Goal: Transaction & Acquisition: Purchase product/service

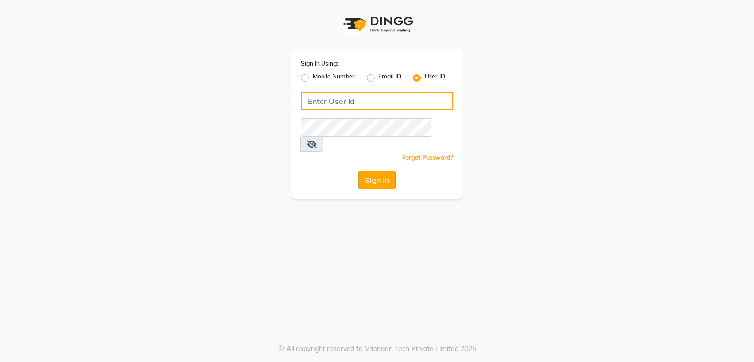
type input "[PERSON_NAME]"
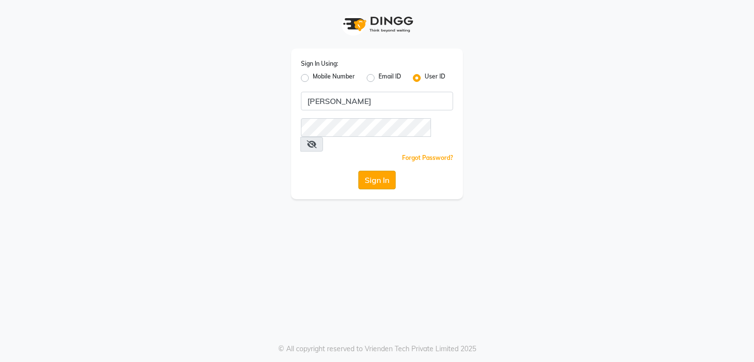
click at [378, 171] on button "Sign In" at bounding box center [376, 180] width 37 height 19
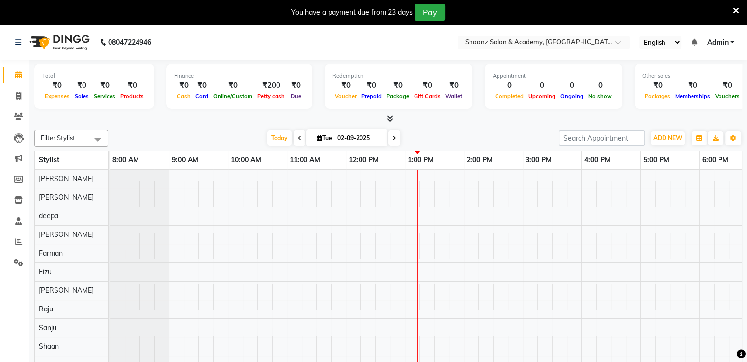
click at [738, 8] on icon at bounding box center [736, 10] width 6 height 9
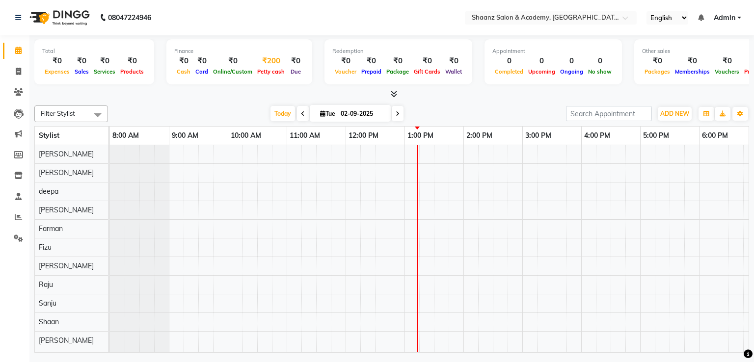
click at [267, 67] on div "Petty cash" at bounding box center [271, 71] width 32 height 10
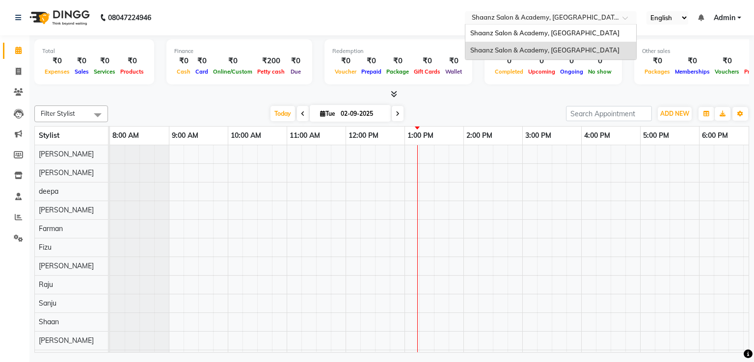
click at [520, 18] on input "text" at bounding box center [541, 19] width 142 height 10
click at [516, 27] on div "Shaanz Salon & Academy, [GEOGRAPHIC_DATA]" at bounding box center [550, 34] width 171 height 18
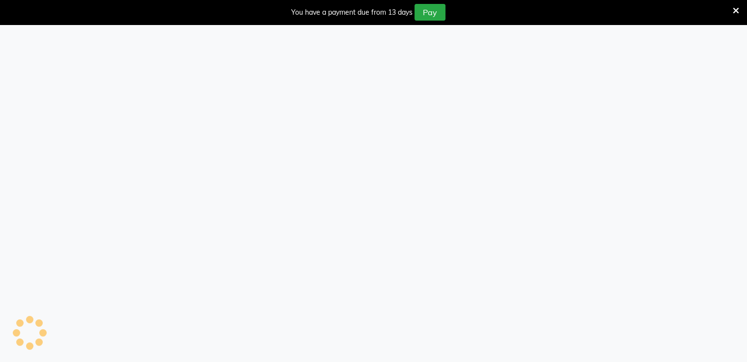
click at [733, 10] on icon at bounding box center [736, 10] width 6 height 9
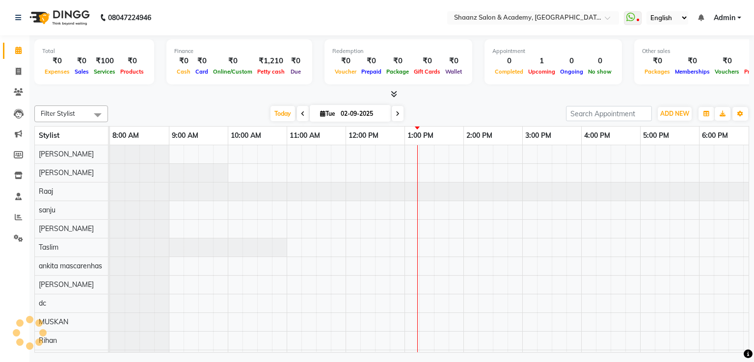
select select "en"
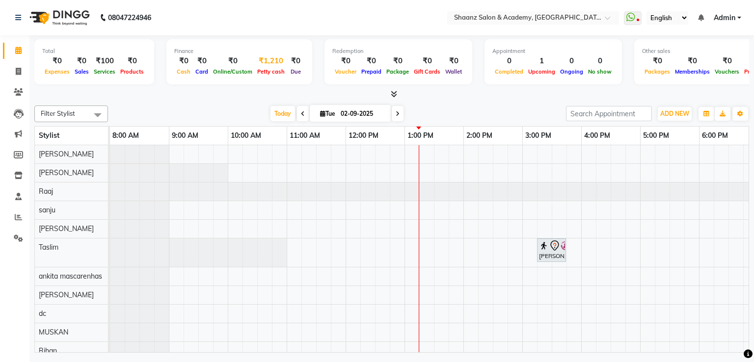
click at [263, 65] on div "₹1,210" at bounding box center [271, 60] width 32 height 11
select select "5362"
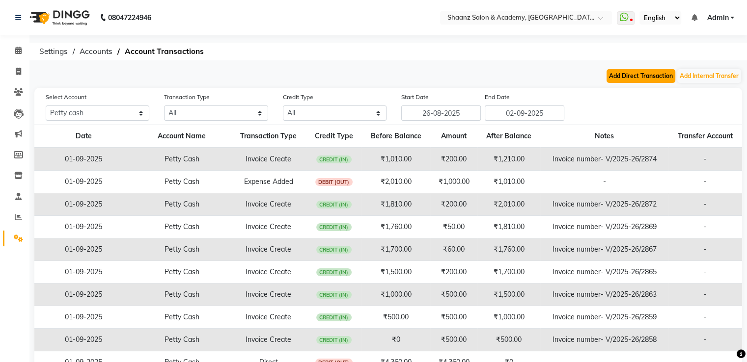
click at [626, 75] on button "Add Direct Transaction" at bounding box center [640, 76] width 69 height 14
select select "direct"
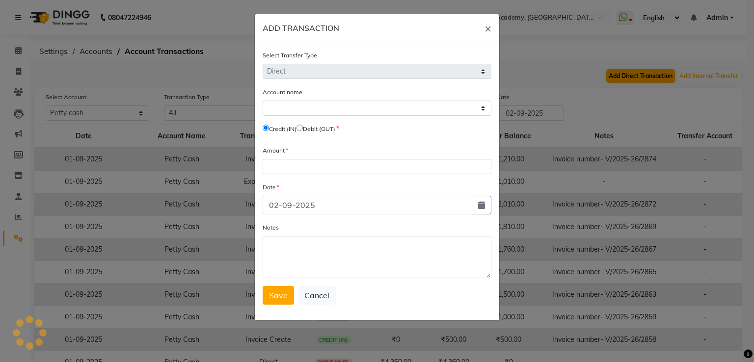
select select "5362"
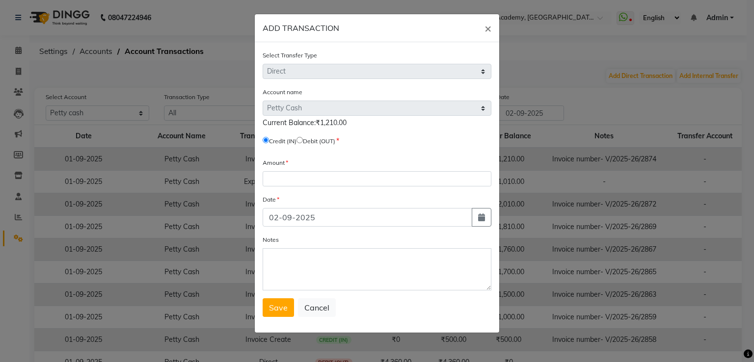
click at [303, 141] on input "radio" at bounding box center [300, 140] width 6 height 6
radio input "true"
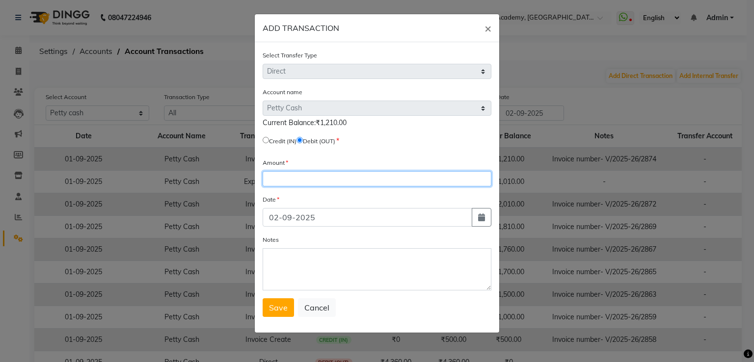
click at [295, 178] on input "number" at bounding box center [377, 178] width 229 height 15
click at [318, 181] on input "number" at bounding box center [377, 178] width 229 height 15
type input "1210"
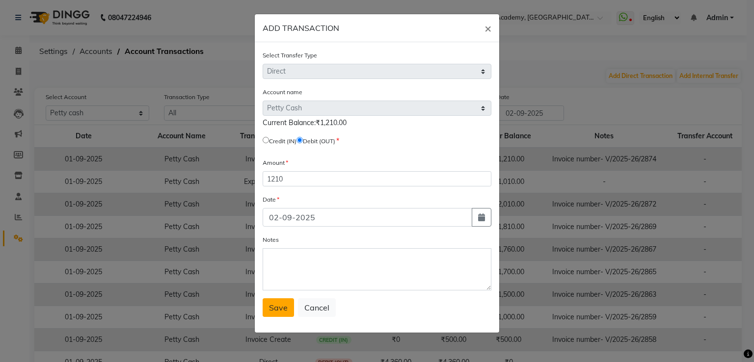
click at [271, 313] on span "Save" at bounding box center [278, 308] width 19 height 10
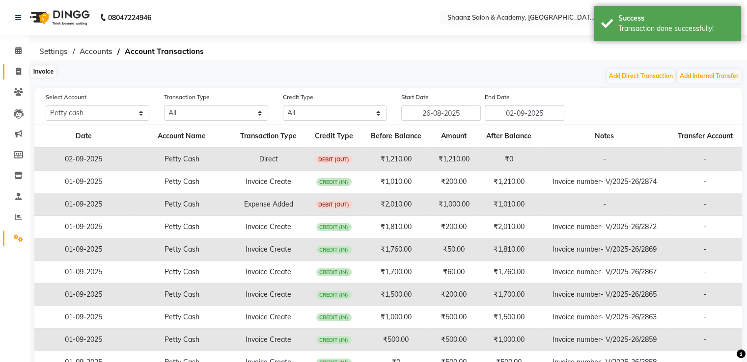
click at [18, 73] on icon at bounding box center [18, 71] width 5 height 7
select select "6360"
select select "service"
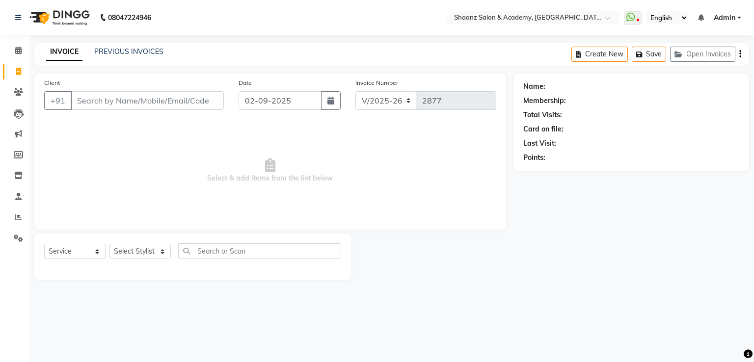
click at [105, 101] on input "Client" at bounding box center [147, 100] width 153 height 19
click at [332, 101] on icon "button" at bounding box center [331, 101] width 7 height 8
select select "9"
select select "2025"
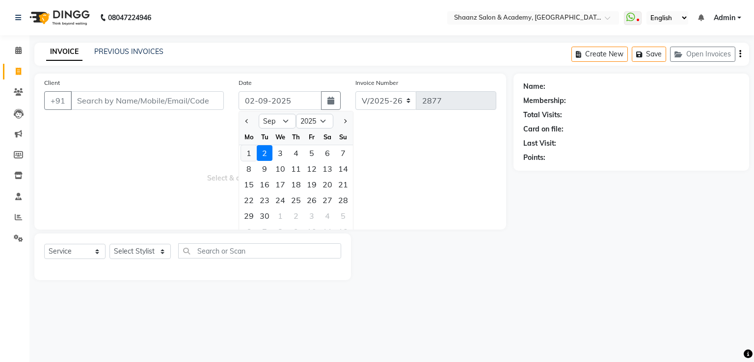
click at [250, 155] on div "1" at bounding box center [249, 153] width 16 height 16
type input "01-09-2025"
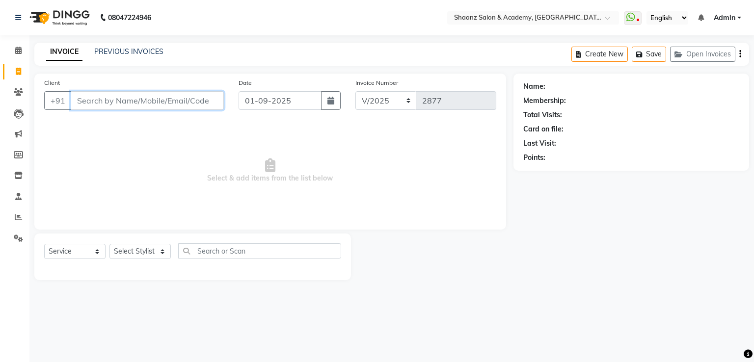
click at [130, 97] on input "Client" at bounding box center [147, 100] width 153 height 19
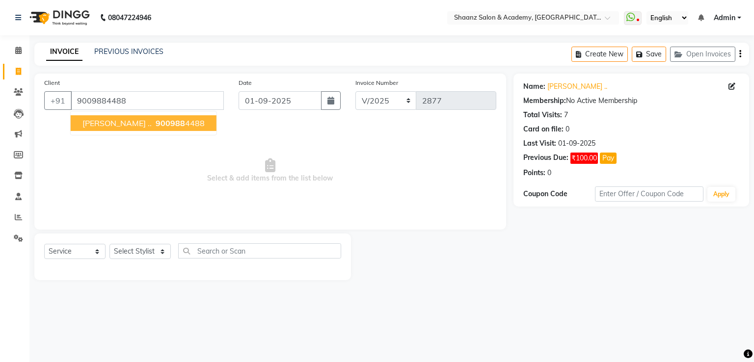
click at [154, 121] on ngb-highlight "900988 4488" at bounding box center [179, 123] width 51 height 10
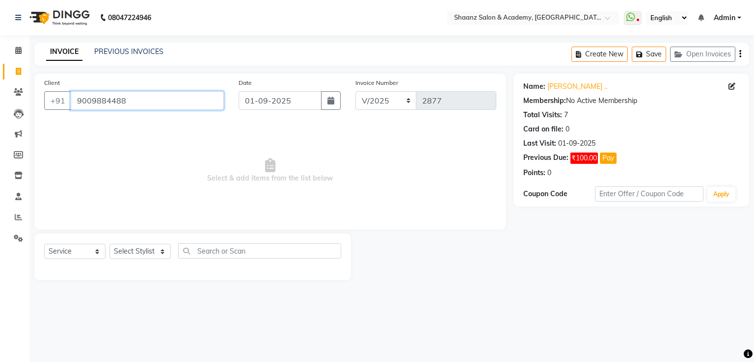
click at [165, 100] on input "9009884488" at bounding box center [147, 100] width 153 height 19
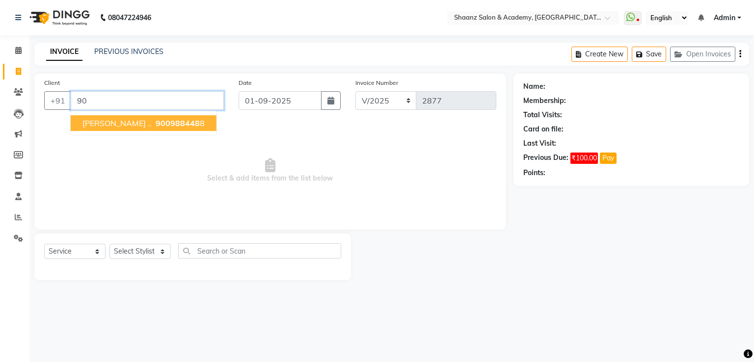
type input "9"
type input "9940408815"
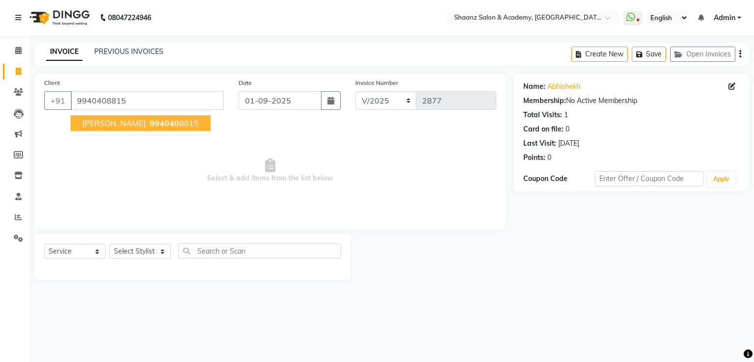
click at [150, 123] on span "994040" at bounding box center [164, 123] width 29 height 10
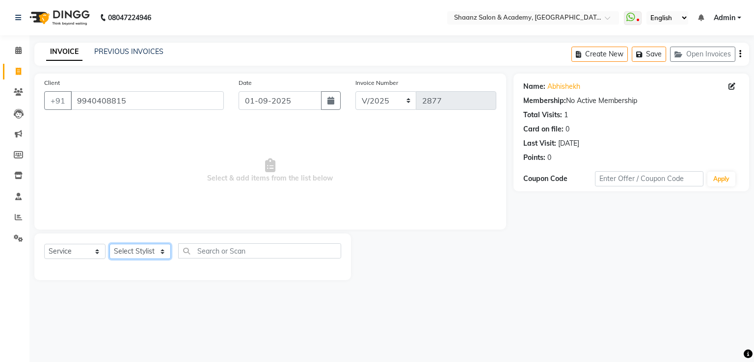
click at [134, 252] on select "Select Stylist Ameer AHMAD ankita mascarenhas ASHISH THAPA dc MUSKAN nisha vish…" at bounding box center [139, 251] width 61 height 15
select select "88016"
click at [109, 245] on select "Select Stylist Ameer AHMAD ankita mascarenhas ASHISH THAPA dc MUSKAN nisha vish…" at bounding box center [139, 251] width 61 height 15
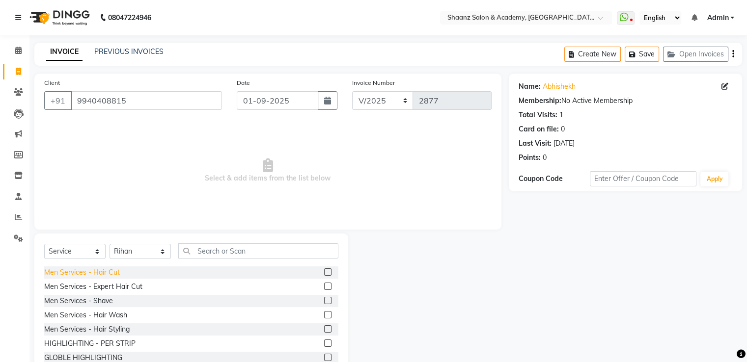
click at [113, 275] on div "Men Services - Hair Cut" at bounding box center [82, 273] width 76 height 10
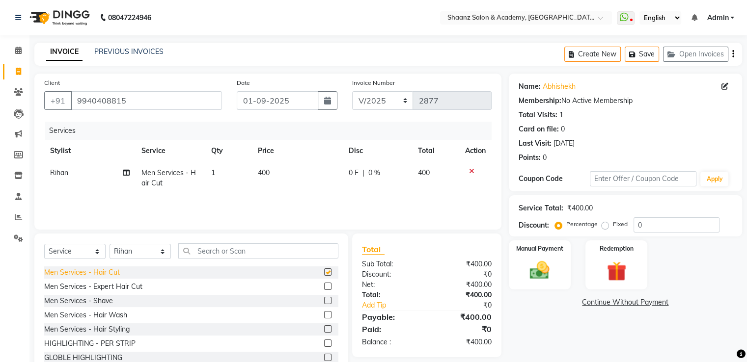
checkbox input "false"
click at [91, 252] on select "Select Service Product Membership Package Voucher Prepaid Gift Card" at bounding box center [74, 251] width 61 height 15
click at [44, 245] on select "Select Service Product Membership Package Voucher Prepaid Gift Card" at bounding box center [74, 251] width 61 height 15
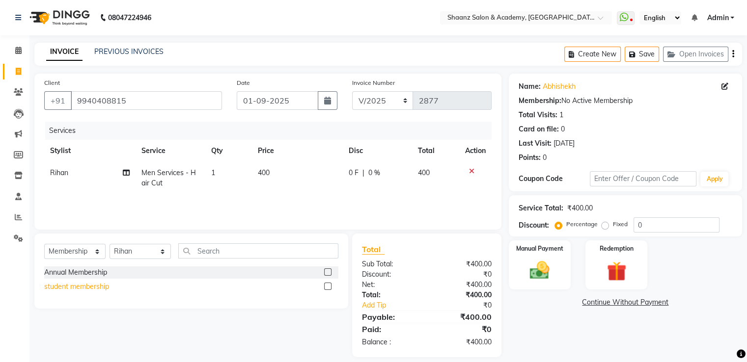
click at [78, 288] on div "student membership" at bounding box center [76, 287] width 65 height 10
select select "select"
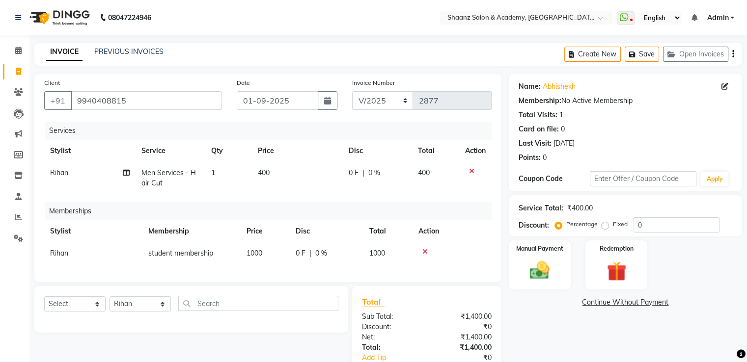
click at [376, 178] on span "0 %" at bounding box center [374, 173] width 12 height 10
select select "88016"
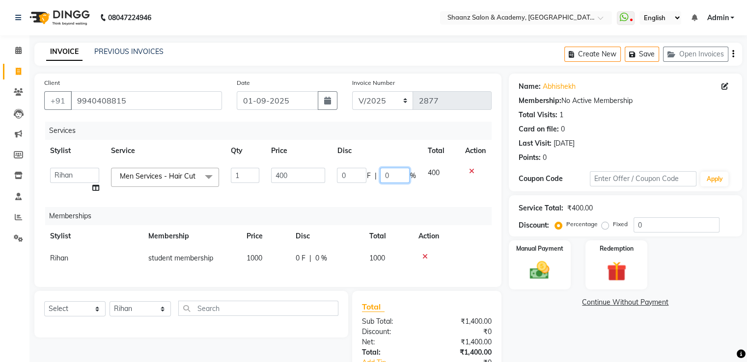
click at [392, 182] on input "0" at bounding box center [394, 175] width 29 height 15
type input "50"
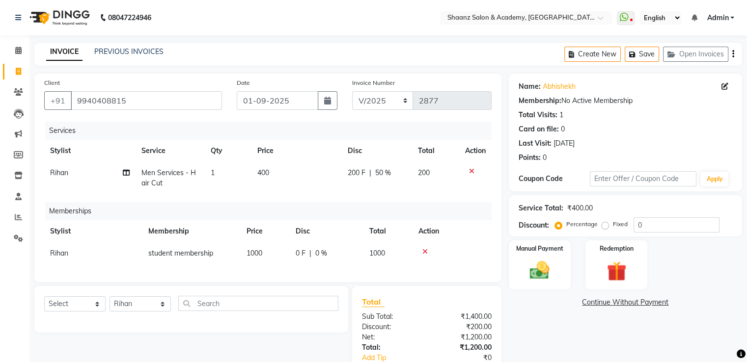
click at [421, 305] on div "Total Sub Total: ₹1,400.00 Discount: ₹200.00 Net: ₹1,200.00 Total: ₹1,200.00 Ad…" at bounding box center [426, 348] width 149 height 124
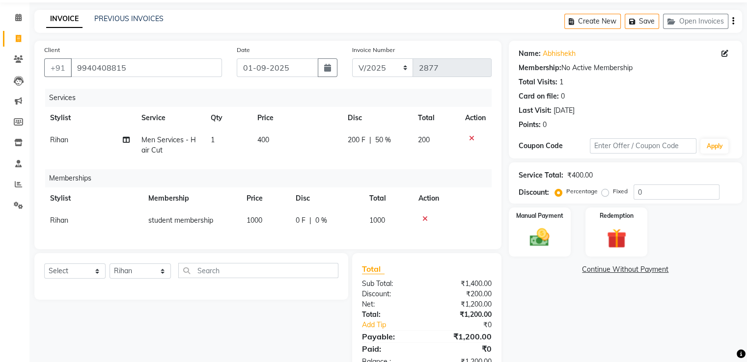
scroll to position [49, 0]
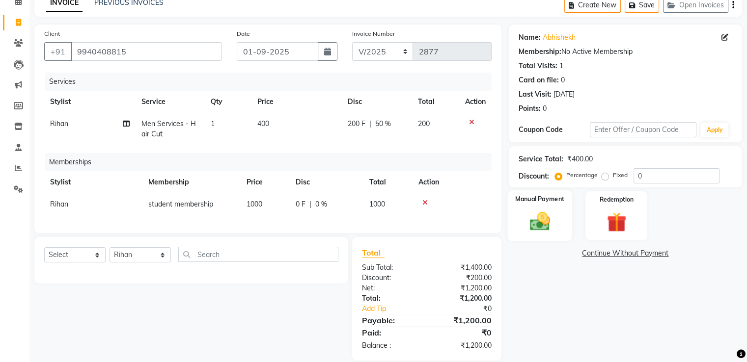
click at [546, 214] on img at bounding box center [539, 222] width 33 height 24
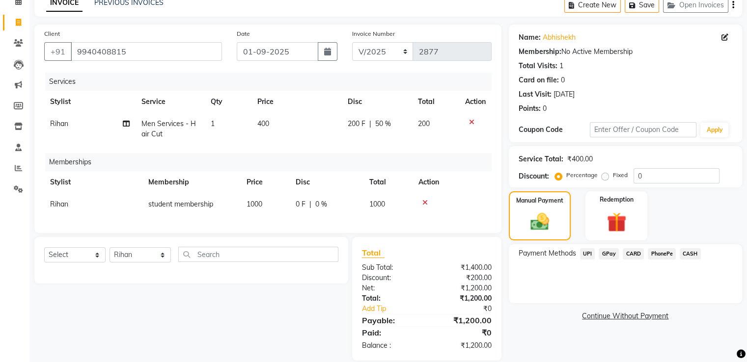
click at [606, 252] on span "GPay" at bounding box center [609, 253] width 20 height 11
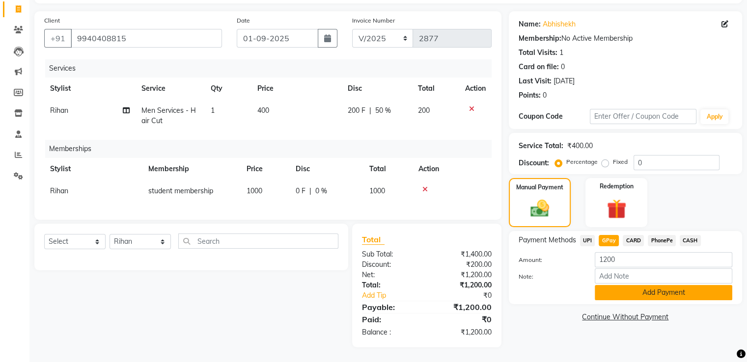
click at [618, 285] on button "Add Payment" at bounding box center [663, 292] width 137 height 15
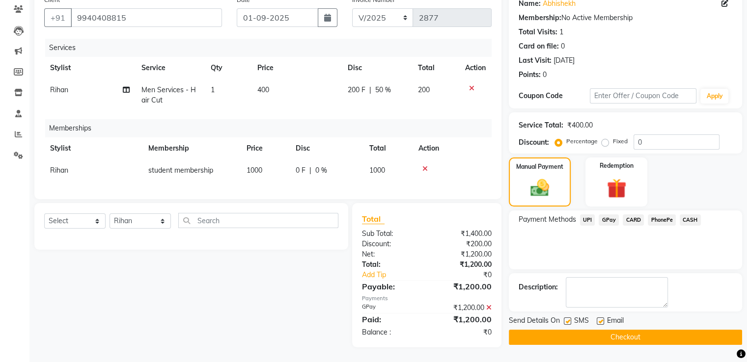
scroll to position [90, 0]
click at [593, 330] on button "Checkout" at bounding box center [625, 337] width 233 height 15
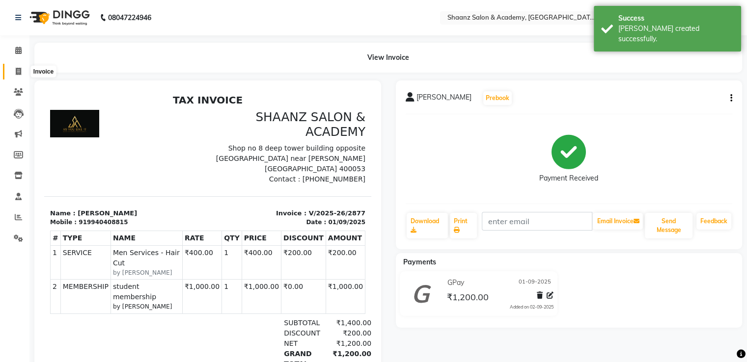
click at [20, 71] on icon at bounding box center [18, 71] width 5 height 7
select select "6360"
select select "service"
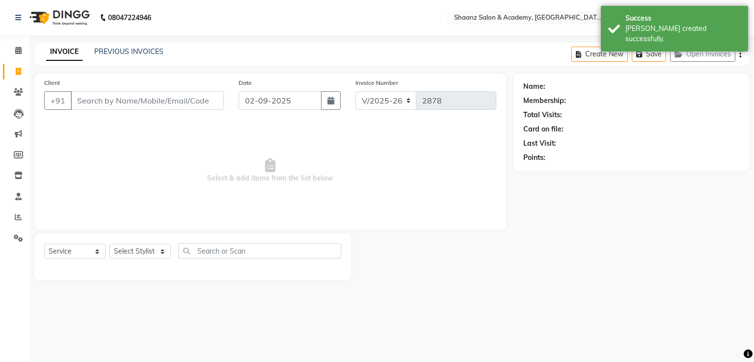
click at [121, 97] on input "Client" at bounding box center [147, 100] width 153 height 19
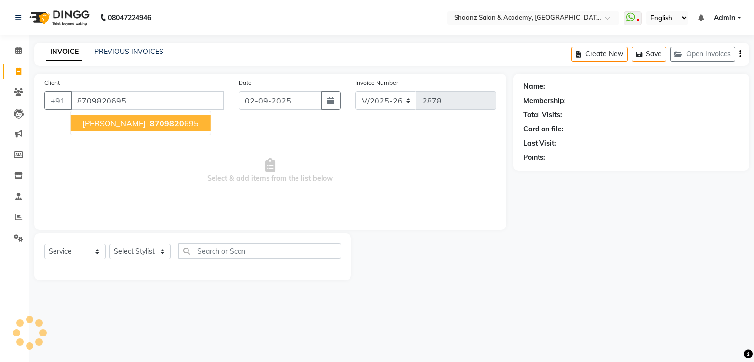
type input "8709820695"
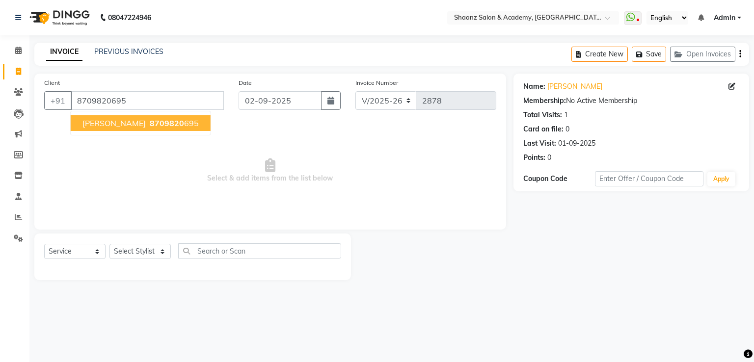
click at [112, 130] on button "shobhit 8709820 695" at bounding box center [141, 123] width 140 height 16
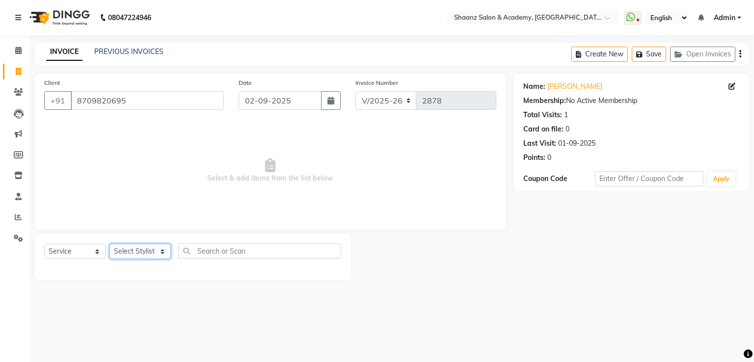
click at [135, 254] on select "Select Stylist Ameer AHMAD ankita mascarenhas ASHISH THAPA dc MUSKAN nisha vish…" at bounding box center [139, 251] width 61 height 15
select select "84400"
click at [109, 245] on select "Select Stylist Ameer AHMAD ankita mascarenhas ASHISH THAPA dc MUSKAN nisha vish…" at bounding box center [139, 251] width 61 height 15
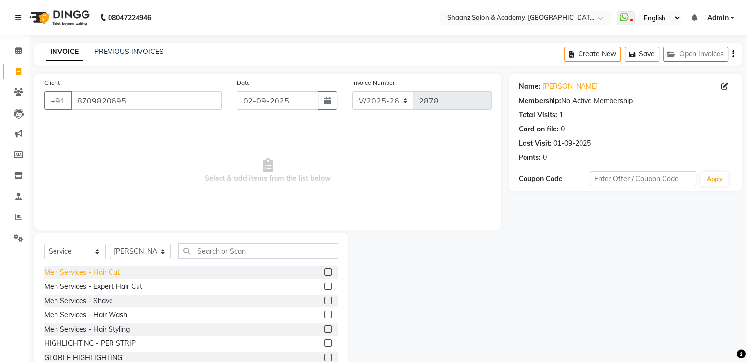
click at [106, 270] on div "Men Services - Hair Cut" at bounding box center [82, 273] width 76 height 10
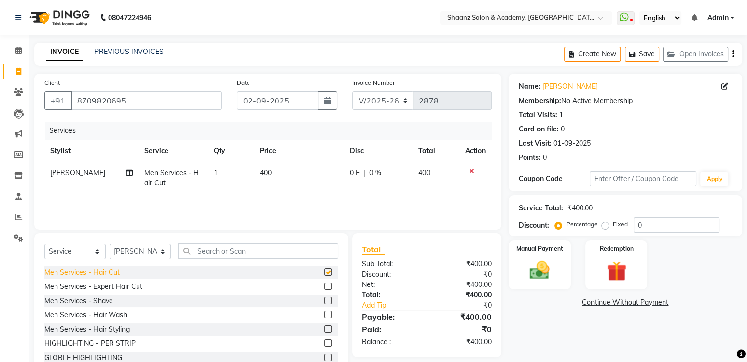
checkbox input "false"
drag, startPoint x: 661, startPoint y: 222, endPoint x: 658, endPoint y: 217, distance: 5.9
click at [661, 222] on input "0" at bounding box center [676, 225] width 86 height 15
type input "50"
click at [553, 266] on img at bounding box center [539, 271] width 33 height 24
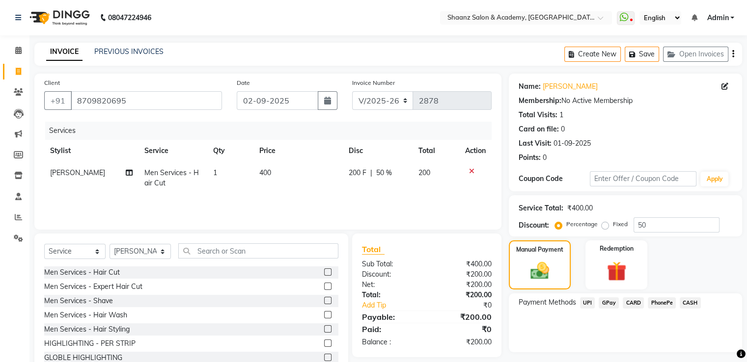
click at [606, 301] on span "GPay" at bounding box center [609, 303] width 20 height 11
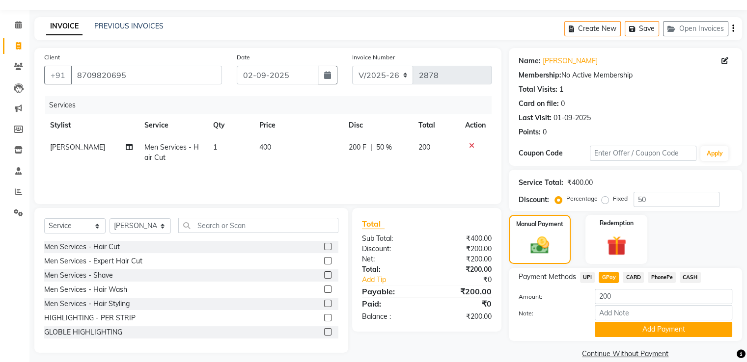
scroll to position [40, 0]
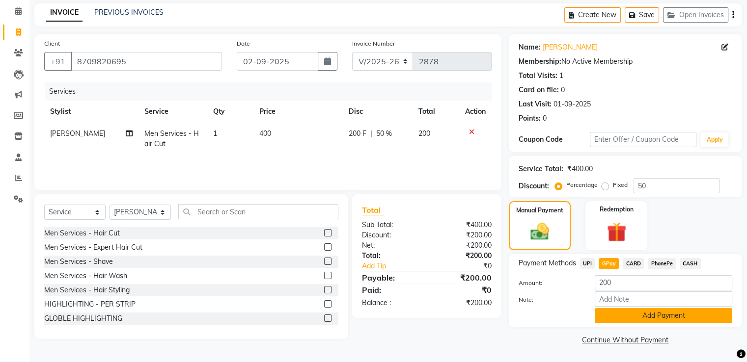
click at [627, 321] on button "Add Payment" at bounding box center [663, 315] width 137 height 15
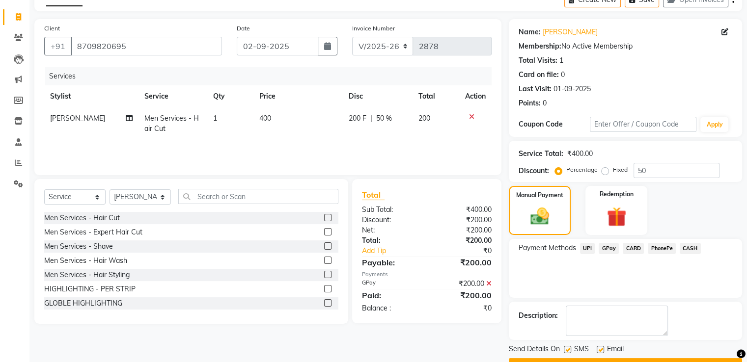
scroll to position [80, 0]
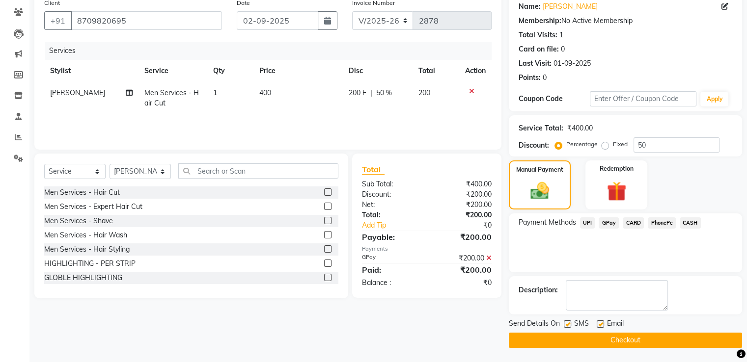
click at [597, 325] on label at bounding box center [600, 324] width 7 height 7
click at [597, 325] on input "checkbox" at bounding box center [600, 325] width 6 height 6
checkbox input "false"
click at [568, 323] on label at bounding box center [567, 324] width 7 height 7
click at [568, 323] on input "checkbox" at bounding box center [567, 325] width 6 height 6
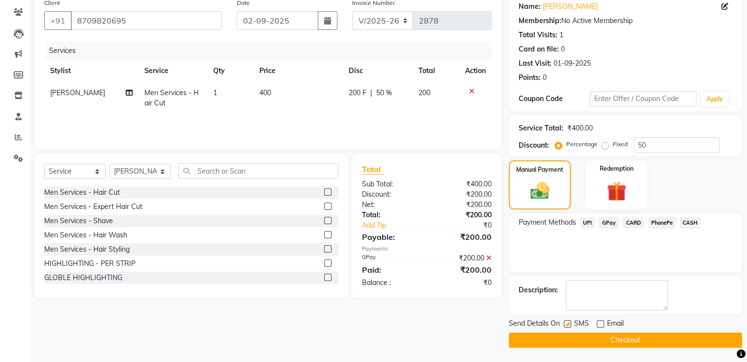
checkbox input "false"
click at [571, 340] on button "Checkout" at bounding box center [625, 340] width 233 height 15
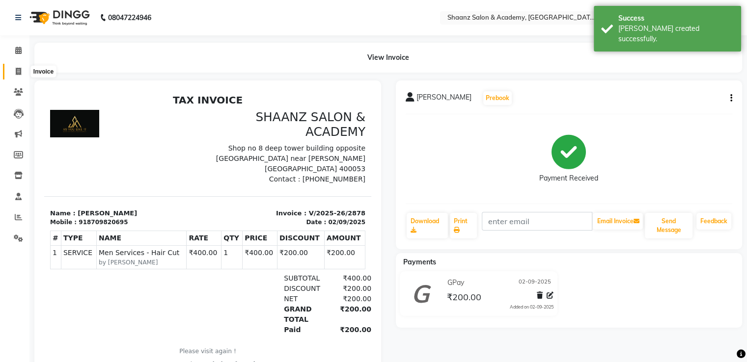
click at [21, 73] on span at bounding box center [18, 71] width 17 height 11
select select "6360"
select select "service"
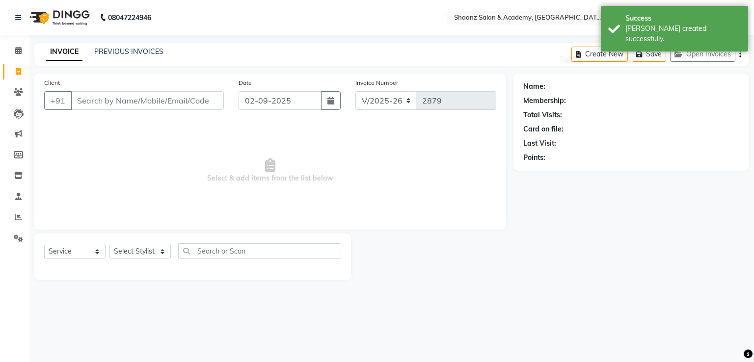
click at [114, 94] on input "Client" at bounding box center [147, 100] width 153 height 19
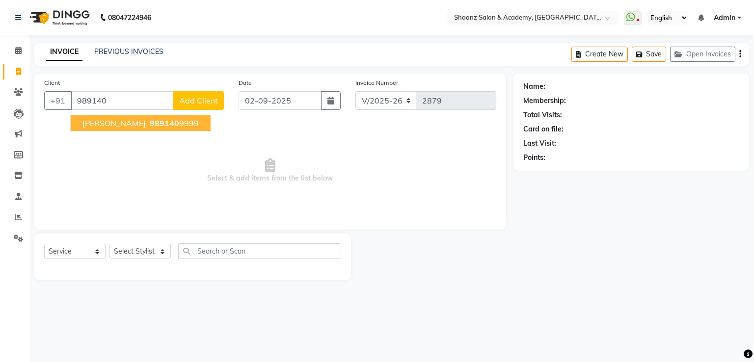
click at [107, 118] on span "samaksh nagpoalk" at bounding box center [113, 123] width 63 height 10
type input "9891409999"
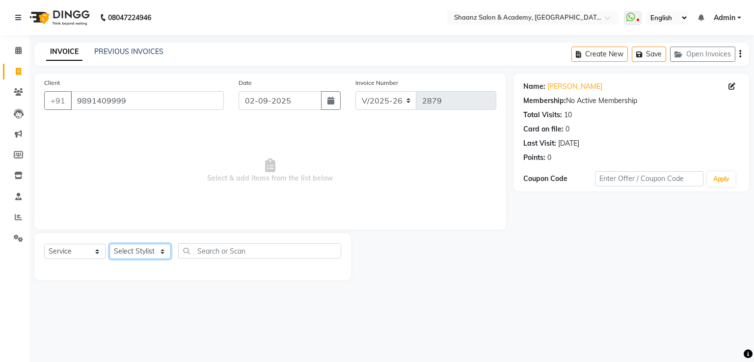
click at [152, 253] on select "Select Stylist Ameer AHMAD ankita mascarenhas ASHISH THAPA dc MUSKAN nisha vish…" at bounding box center [139, 251] width 61 height 15
select select "88016"
click at [109, 245] on select "Select Stylist Ameer AHMAD ankita mascarenhas ASHISH THAPA dc MUSKAN nisha vish…" at bounding box center [139, 251] width 61 height 15
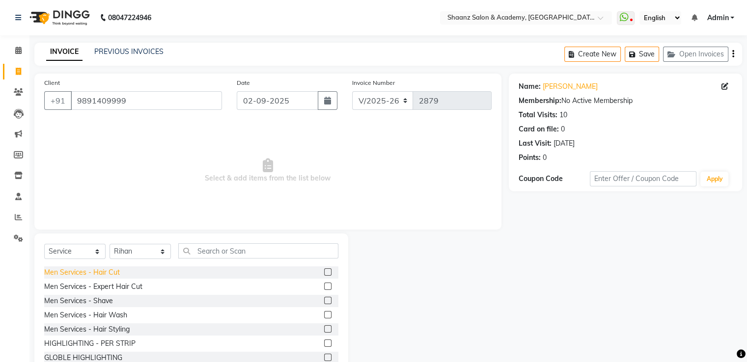
click at [112, 274] on div "Men Services - Hair Cut" at bounding box center [82, 273] width 76 height 10
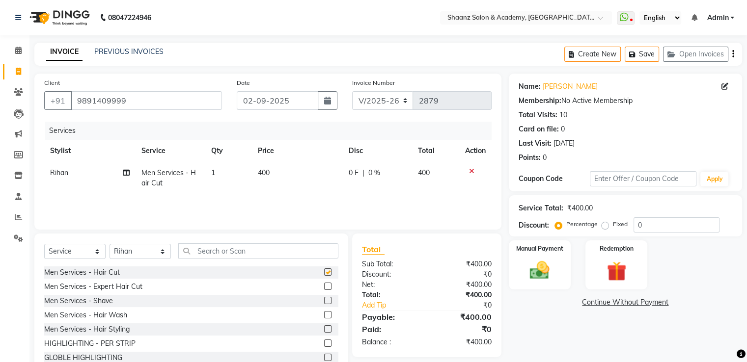
checkbox input "false"
click at [667, 223] on input "0" at bounding box center [676, 225] width 86 height 15
type input "50"
click at [540, 262] on img at bounding box center [539, 271] width 33 height 24
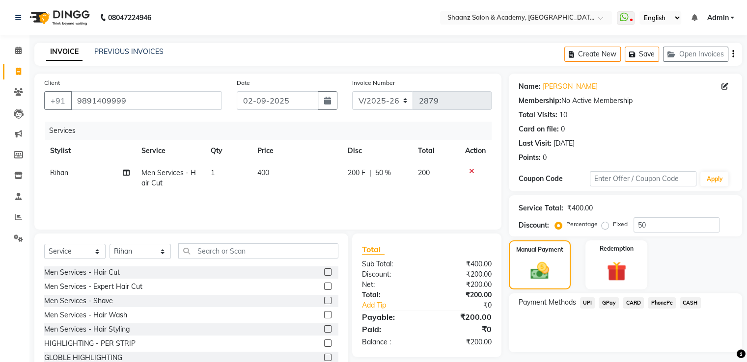
scroll to position [31, 0]
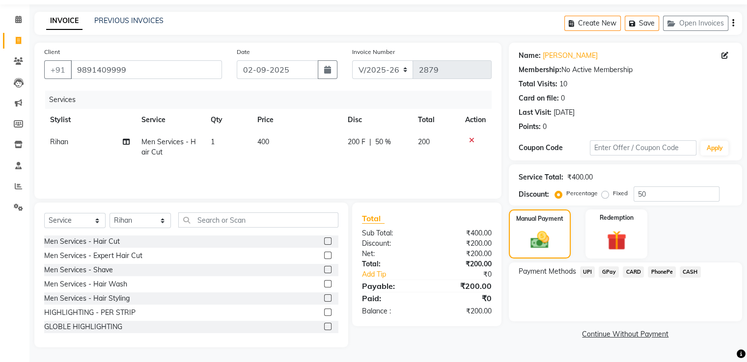
click at [609, 270] on span "GPay" at bounding box center [609, 272] width 20 height 11
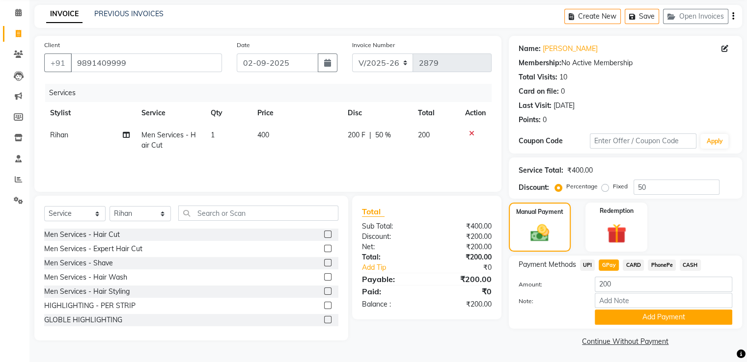
scroll to position [40, 0]
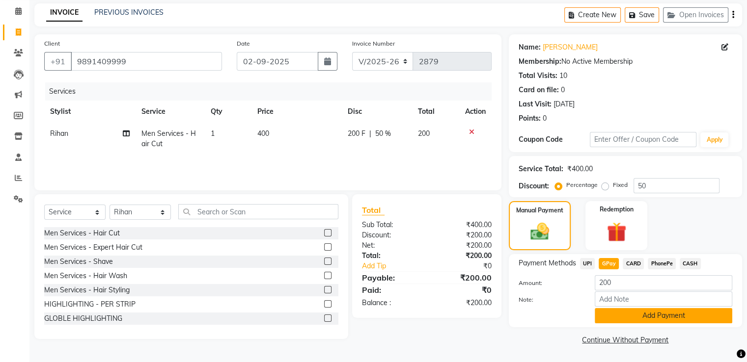
click at [682, 315] on button "Add Payment" at bounding box center [663, 315] width 137 height 15
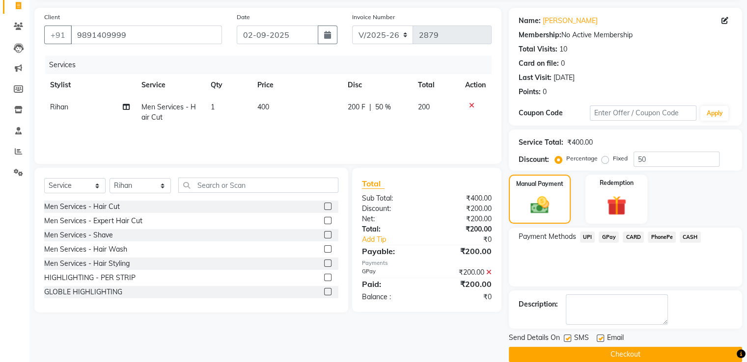
scroll to position [80, 0]
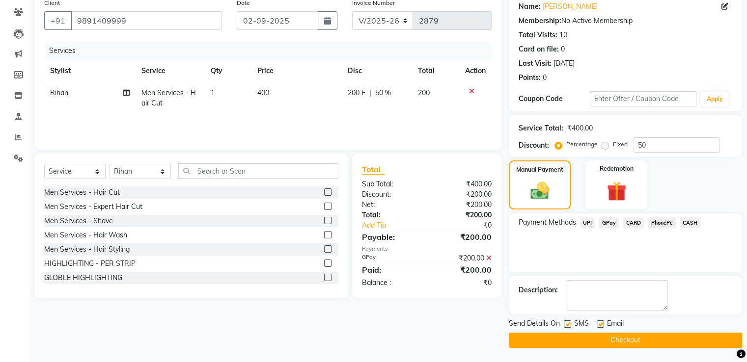
click at [603, 325] on label at bounding box center [600, 324] width 7 height 7
click at [603, 325] on input "checkbox" at bounding box center [600, 325] width 6 height 6
checkbox input "false"
click at [568, 325] on label at bounding box center [567, 324] width 7 height 7
click at [568, 325] on input "checkbox" at bounding box center [567, 325] width 6 height 6
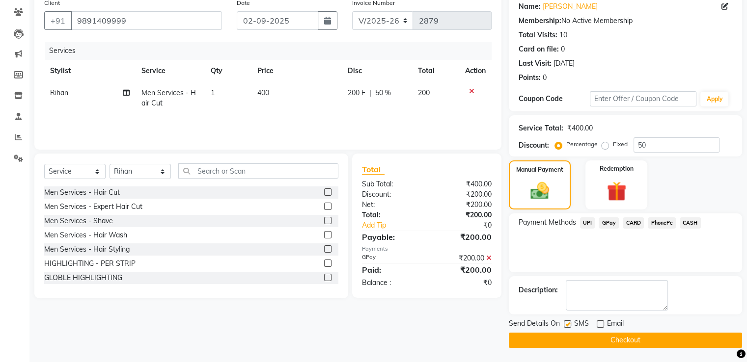
checkbox input "false"
click at [568, 334] on button "Checkout" at bounding box center [625, 340] width 233 height 15
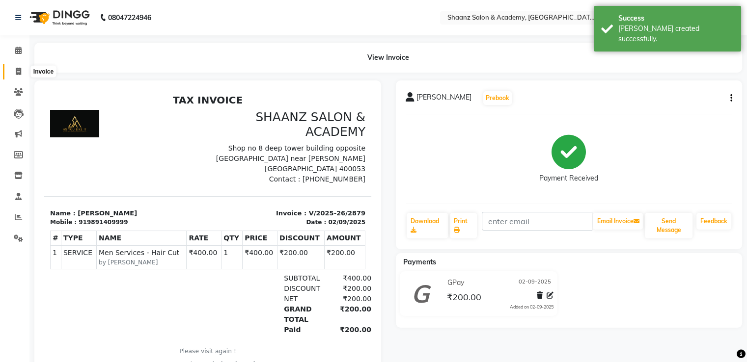
click at [14, 69] on span at bounding box center [18, 71] width 17 height 11
select select "service"
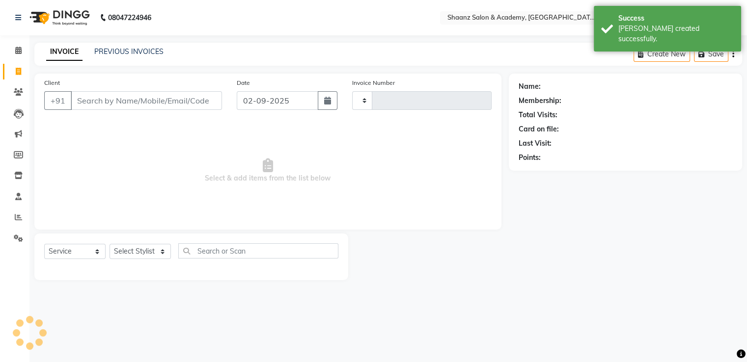
type input "2880"
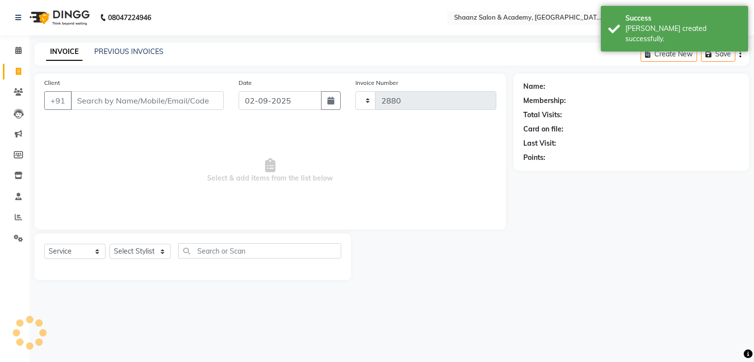
select select "6360"
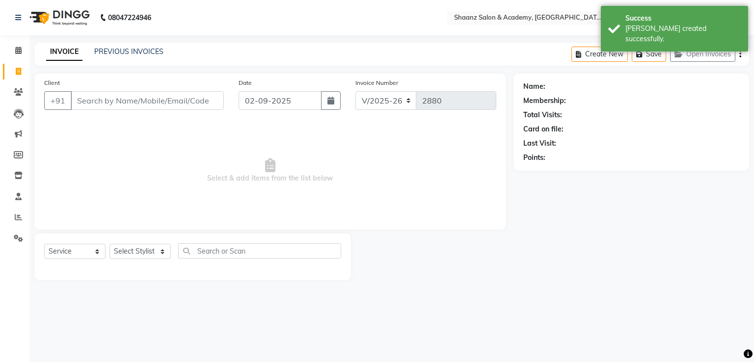
click at [153, 105] on input "Client" at bounding box center [147, 100] width 153 height 19
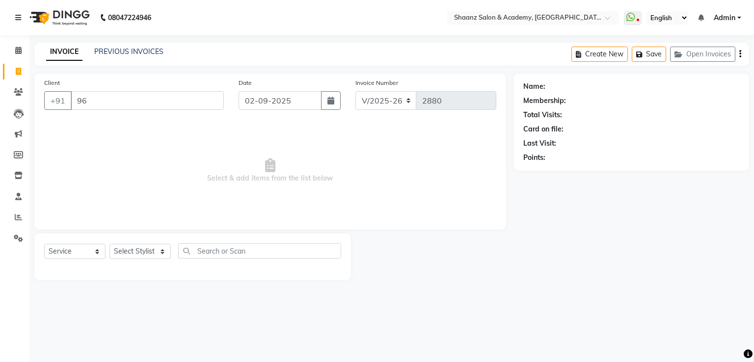
type input "9"
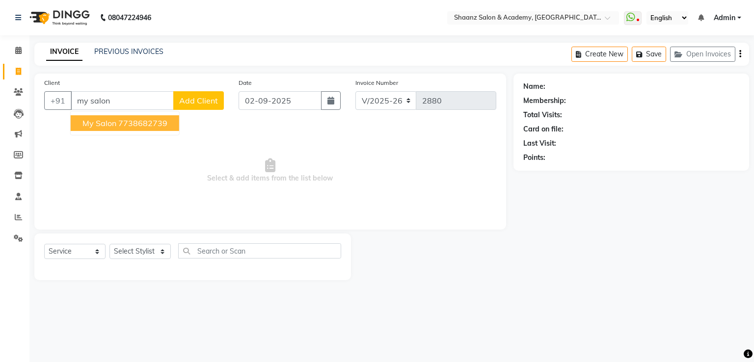
click at [147, 125] on ngb-highlight "7738682739" at bounding box center [142, 123] width 49 height 10
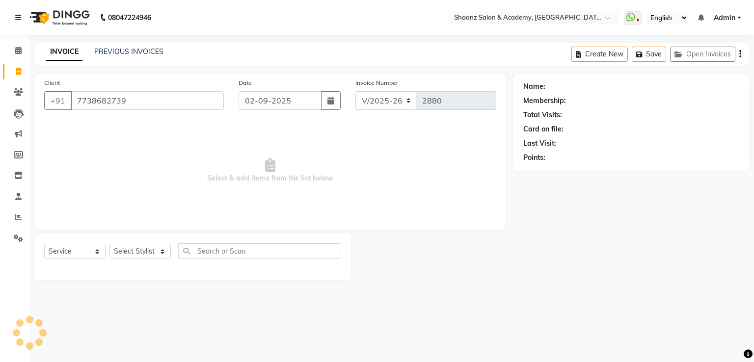
type input "7738682739"
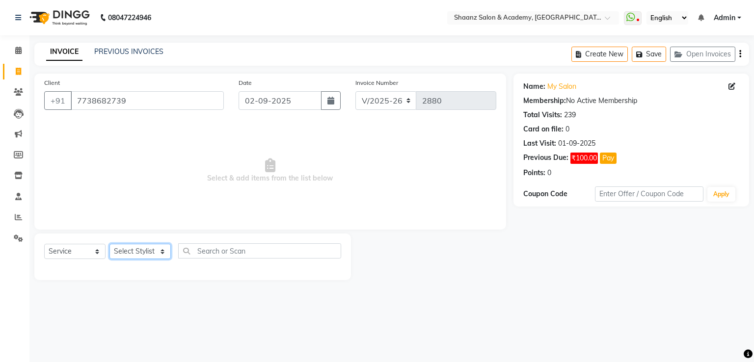
click at [126, 250] on select "Select Stylist Ameer AHMAD ankita mascarenhas ASHISH THAPA dc MUSKAN nisha vish…" at bounding box center [139, 251] width 61 height 15
select select "90445"
click at [109, 245] on select "Select Stylist Ameer AHMAD ankita mascarenhas ASHISH THAPA dc MUSKAN nisha vish…" at bounding box center [139, 251] width 61 height 15
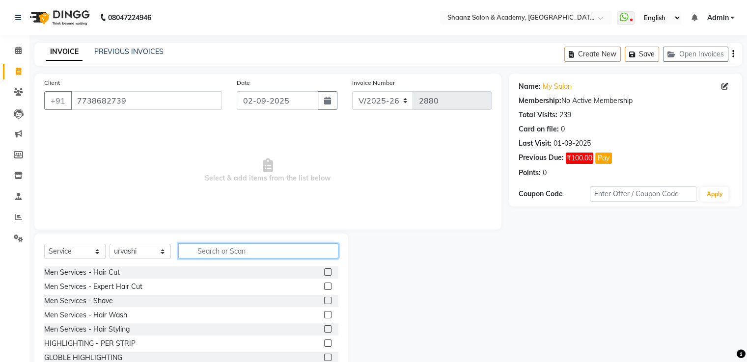
click at [200, 252] on input "text" at bounding box center [258, 251] width 160 height 15
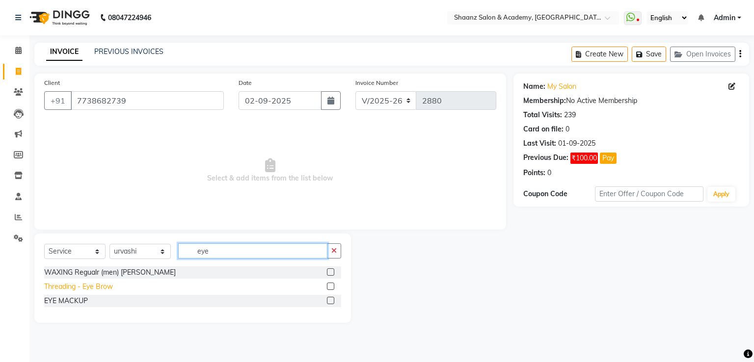
type input "eye"
click at [82, 289] on div "Threading - Eye Brow" at bounding box center [78, 287] width 69 height 10
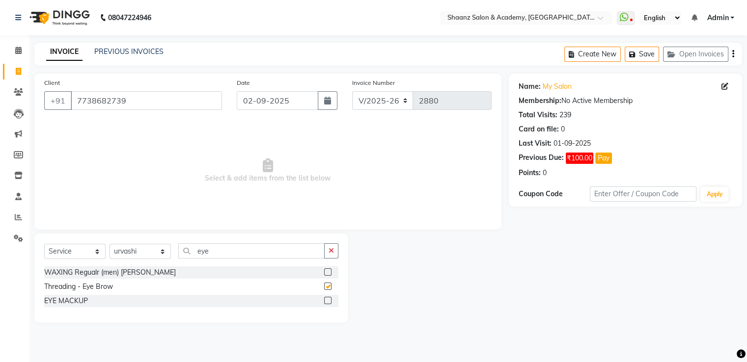
checkbox input "false"
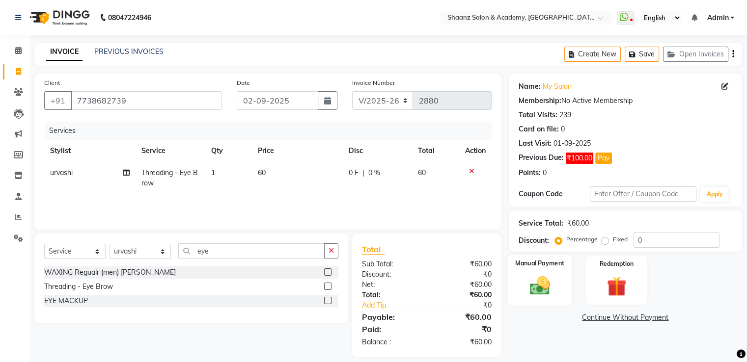
click at [543, 272] on div "Manual Payment" at bounding box center [539, 280] width 64 height 51
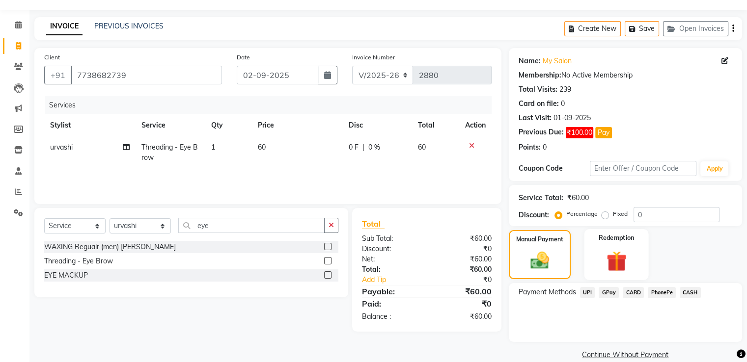
scroll to position [40, 0]
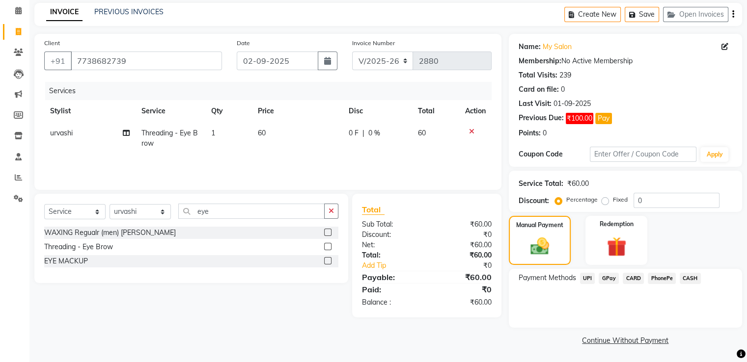
click at [694, 277] on span "CASH" at bounding box center [690, 278] width 21 height 11
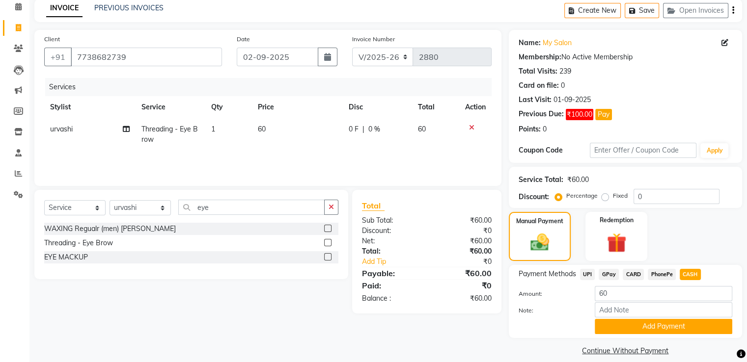
scroll to position [55, 0]
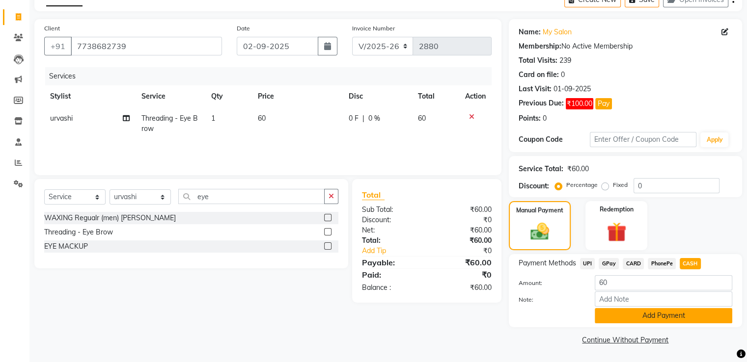
click at [647, 319] on button "Add Payment" at bounding box center [663, 315] width 137 height 15
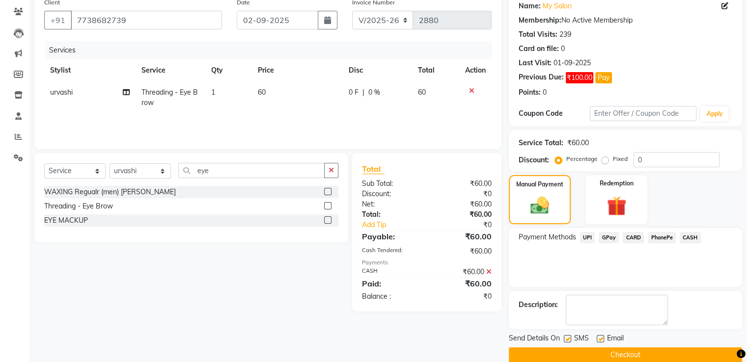
scroll to position [95, 0]
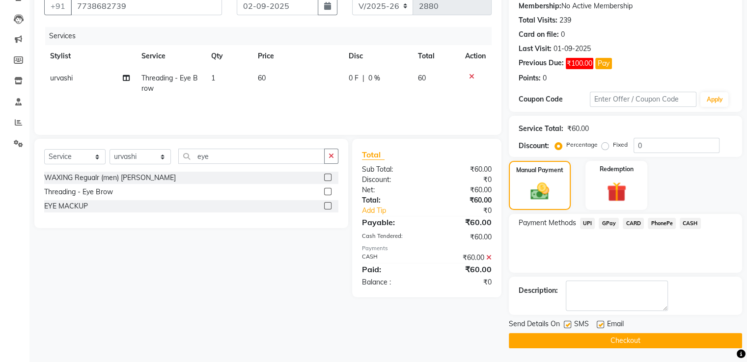
click at [597, 326] on label at bounding box center [600, 324] width 7 height 7
click at [597, 326] on input "checkbox" at bounding box center [600, 325] width 6 height 6
checkbox input "false"
click at [566, 326] on label at bounding box center [567, 324] width 7 height 7
click at [566, 326] on input "checkbox" at bounding box center [567, 325] width 6 height 6
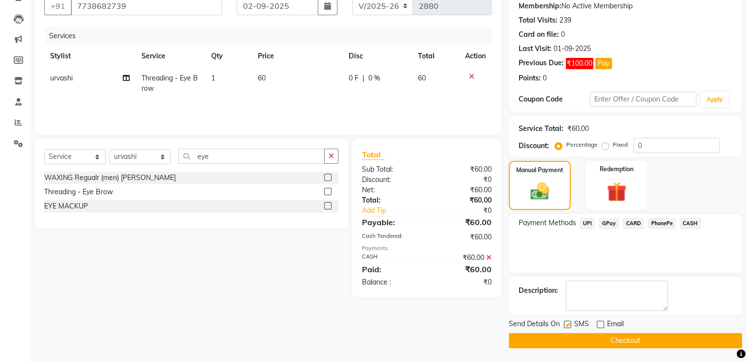
checkbox input "false"
click at [563, 342] on button "Checkout" at bounding box center [625, 340] width 233 height 15
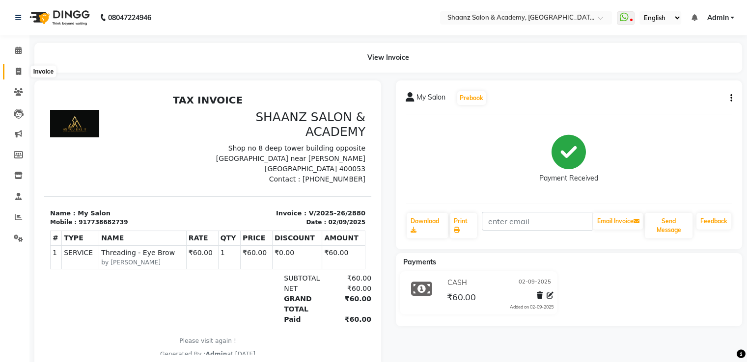
click at [18, 68] on icon at bounding box center [18, 71] width 5 height 7
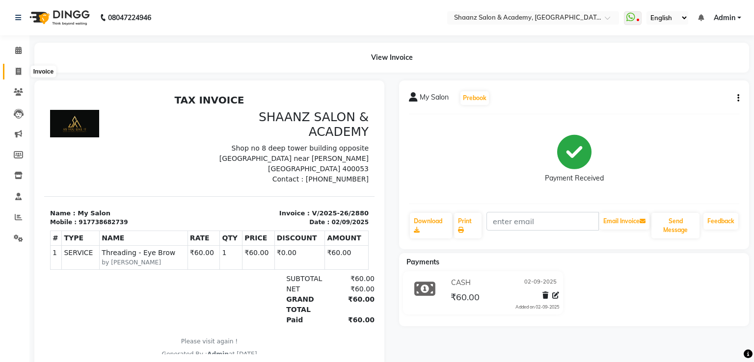
select select "6360"
select select "service"
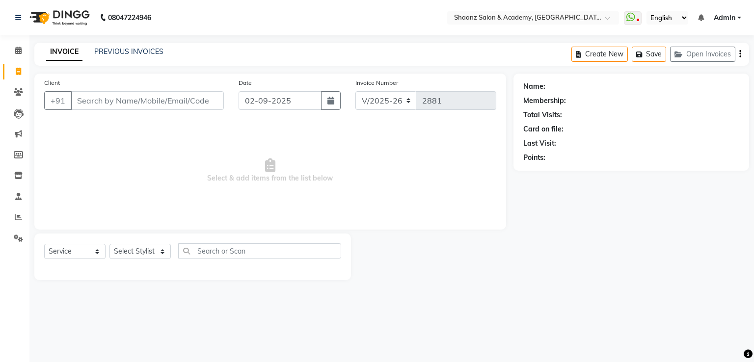
click at [89, 38] on div "08047224946 Select Location × Shaanz Salon & Academy, Dn Nagar WhatsApp Status …" at bounding box center [377, 181] width 754 height 362
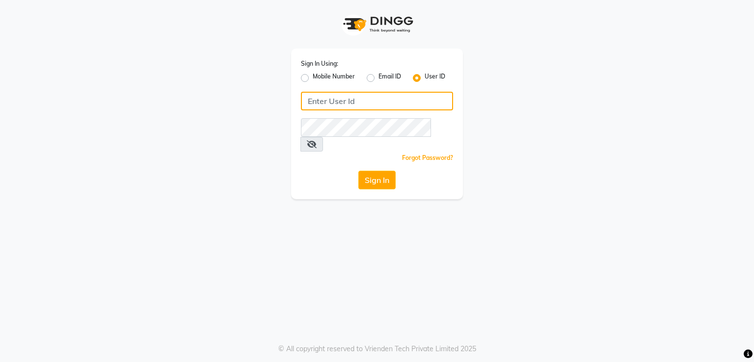
type input "[PERSON_NAME]"
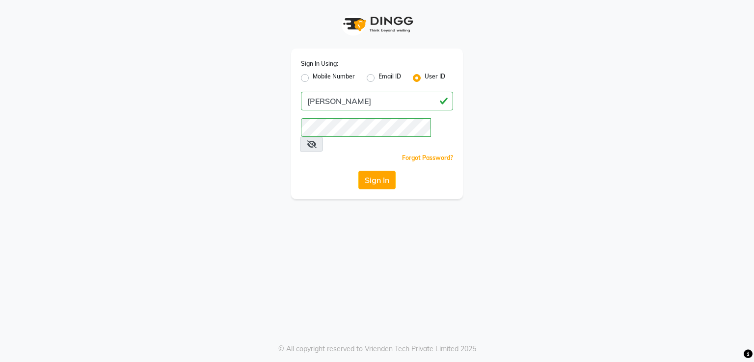
click at [89, 38] on app-login "Sign In Using: Mobile Number Email ID User ID shaan Remember me Forgot Password…" at bounding box center [377, 99] width 754 height 199
click at [379, 171] on button "Sign In" at bounding box center [376, 180] width 37 height 19
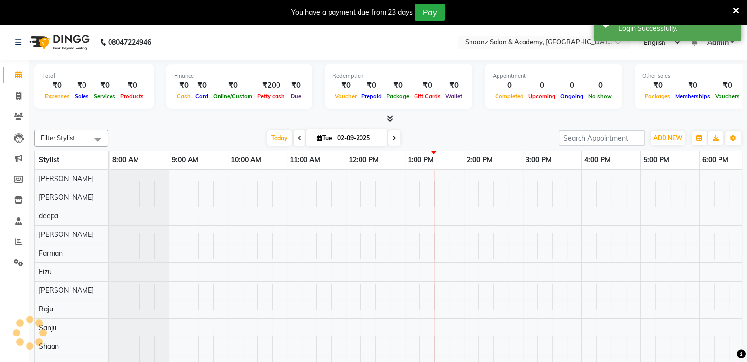
scroll to position [0, 134]
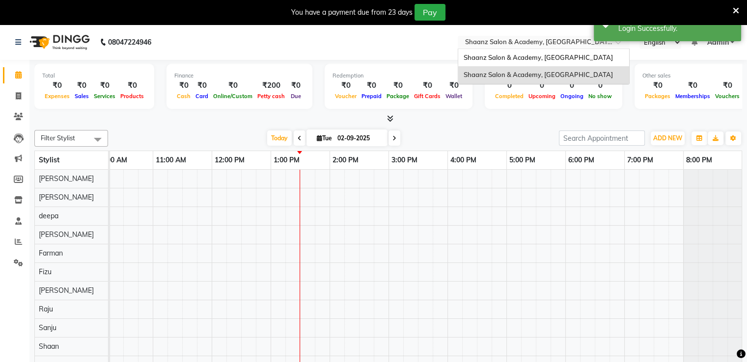
click at [548, 40] on input "text" at bounding box center [534, 43] width 142 height 10
click at [547, 56] on span "Shaanz Salon & Academy, [GEOGRAPHIC_DATA]" at bounding box center [537, 58] width 149 height 8
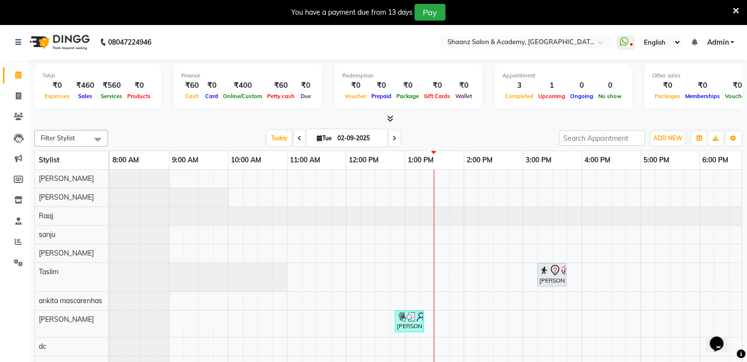
click at [738, 10] on icon at bounding box center [736, 10] width 6 height 9
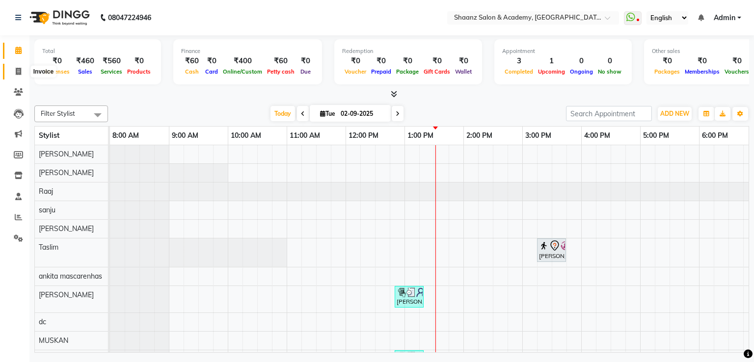
click at [16, 69] on icon at bounding box center [18, 71] width 5 height 7
select select "service"
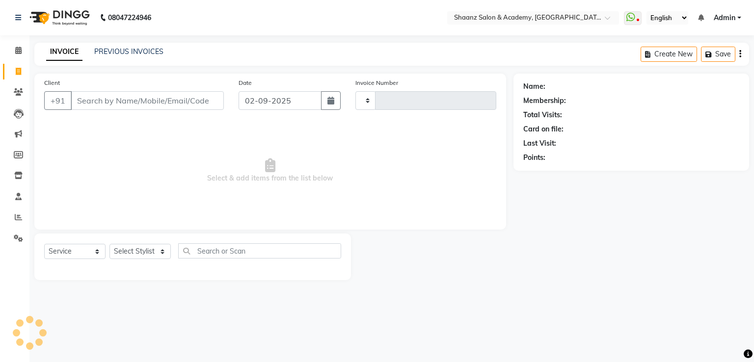
type input "2881"
select select "6360"
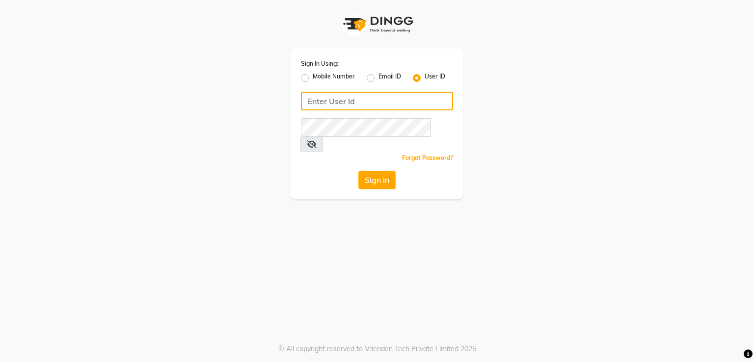
type input "[PERSON_NAME]"
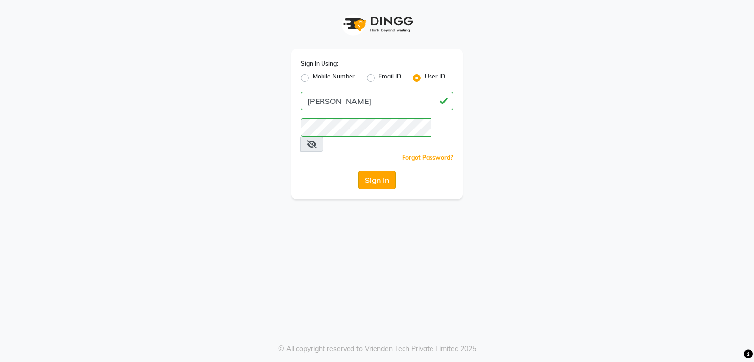
click at [382, 171] on button "Sign In" at bounding box center [376, 180] width 37 height 19
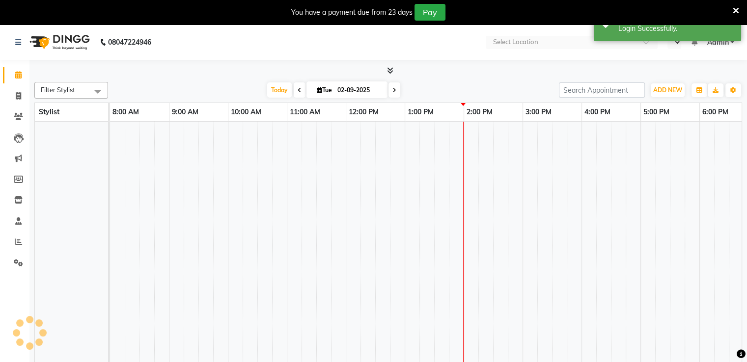
select select "en"
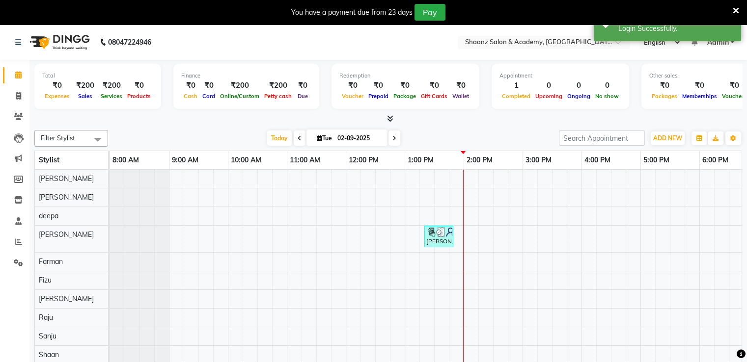
click at [735, 10] on icon at bounding box center [736, 10] width 6 height 9
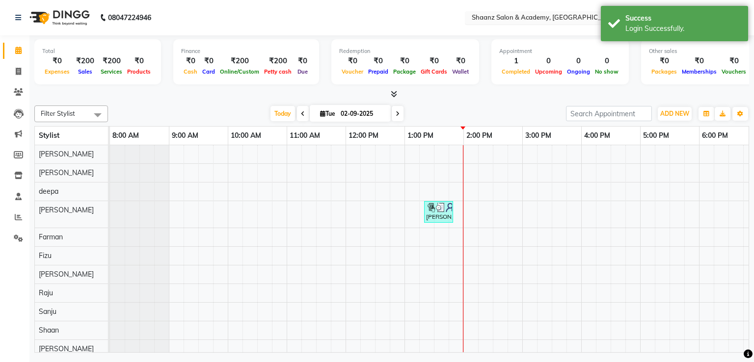
click at [571, 15] on input "text" at bounding box center [541, 19] width 142 height 10
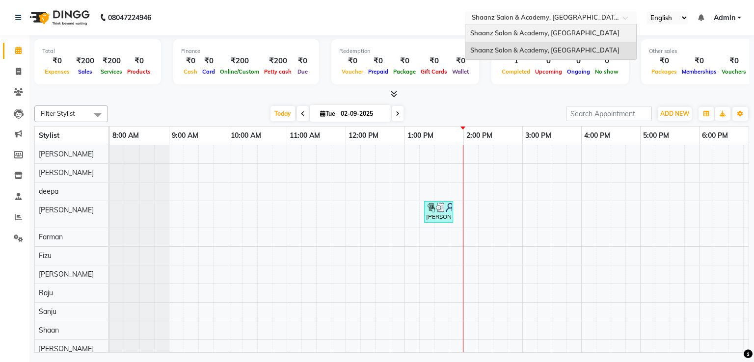
click at [558, 36] on span "Shaanz Salon & Academy, [GEOGRAPHIC_DATA]" at bounding box center [544, 33] width 149 height 8
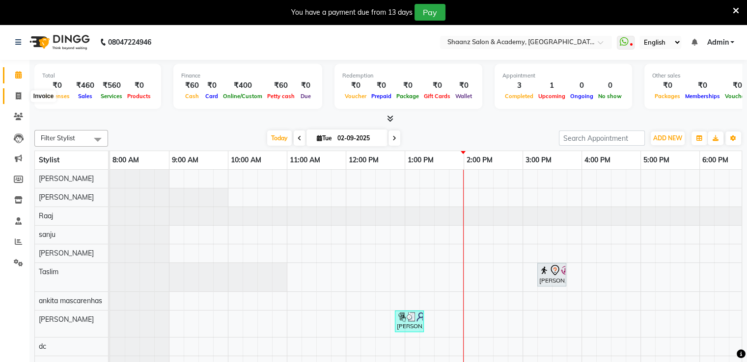
click at [17, 97] on icon at bounding box center [18, 95] width 5 height 7
select select "6360"
select select "service"
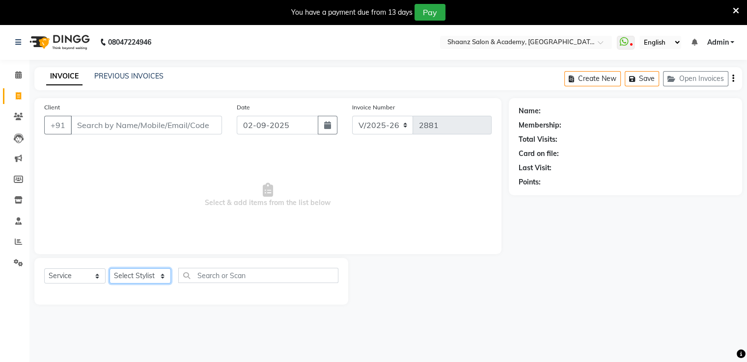
click at [132, 277] on select "Select Stylist Ameer AHMAD ankita mascarenhas ASHISH THAPA dc MUSKAN nisha vish…" at bounding box center [139, 276] width 61 height 15
select select "47609"
click at [109, 269] on select "Select Stylist Ameer AHMAD ankita mascarenhas ASHISH THAPA dc MUSKAN nisha vish…" at bounding box center [139, 276] width 61 height 15
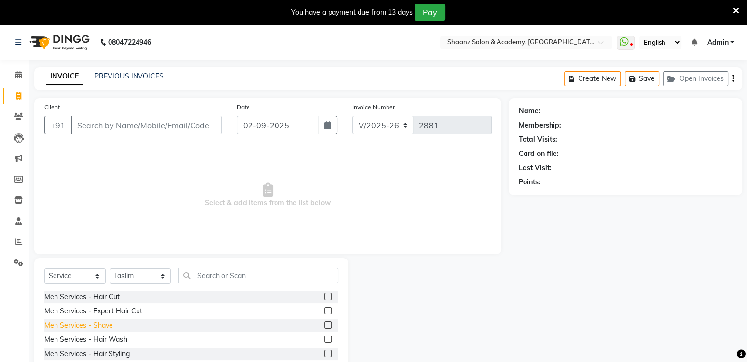
click at [92, 323] on div "Men Services - Shave" at bounding box center [78, 326] width 69 height 10
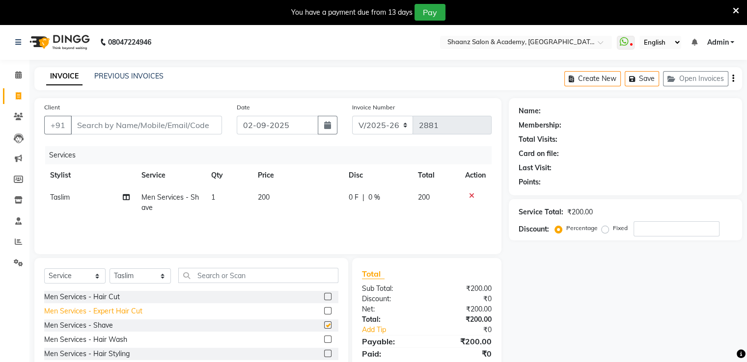
checkbox input "false"
click at [277, 203] on td "200" at bounding box center [297, 203] width 91 height 32
select select "47609"
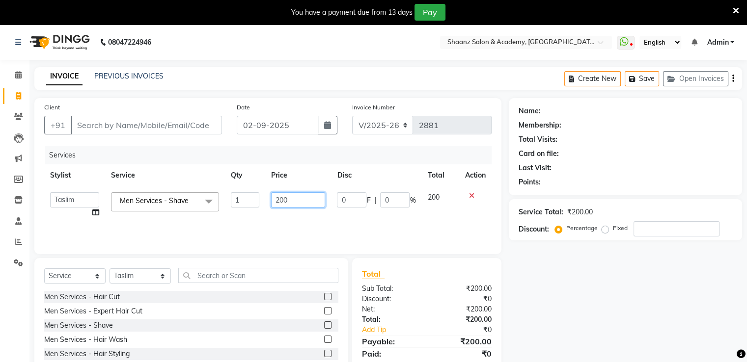
click at [307, 197] on input "200" at bounding box center [298, 199] width 54 height 15
type input "2"
type input "100"
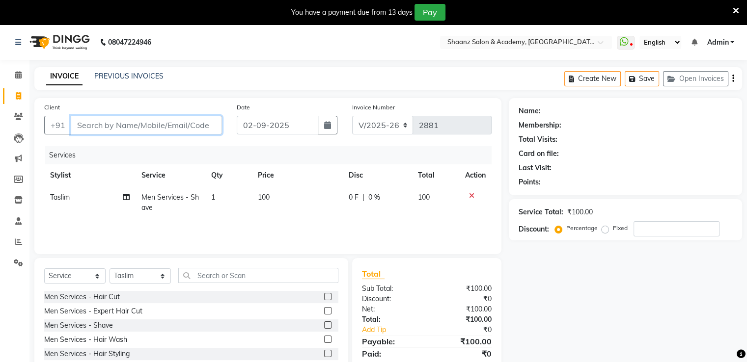
click at [175, 130] on input "Client" at bounding box center [146, 125] width 151 height 19
type input "9"
type input "0"
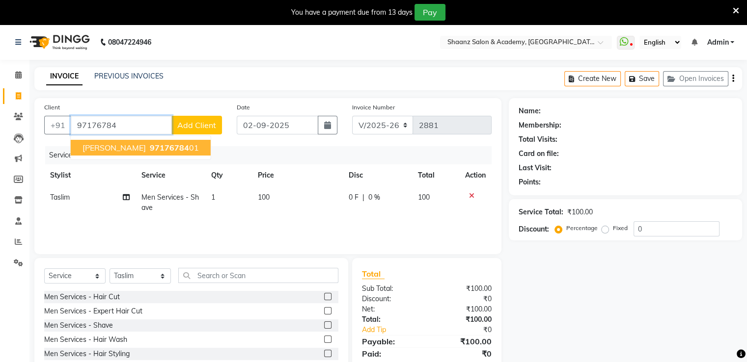
click at [150, 150] on span "97176784" at bounding box center [169, 148] width 39 height 10
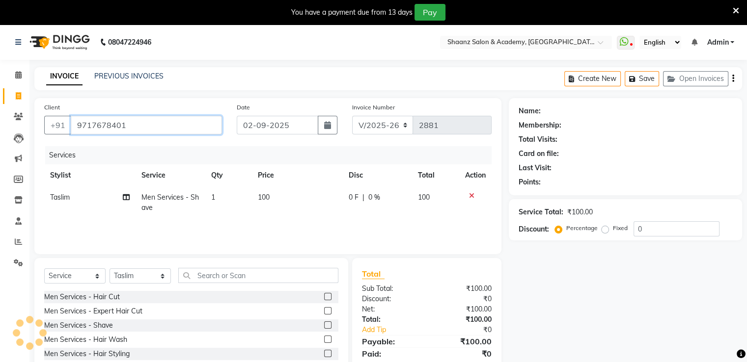
type input "9717678401"
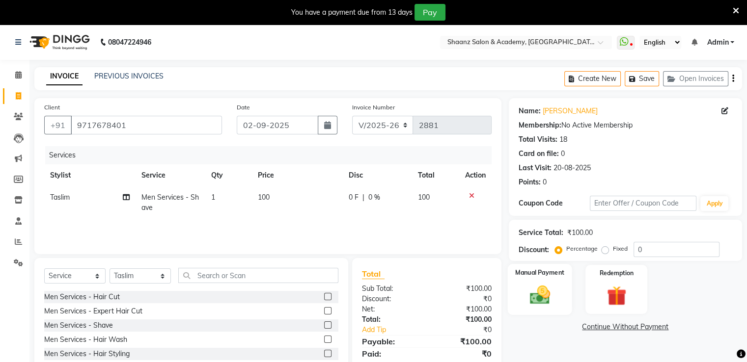
click at [542, 296] on img at bounding box center [539, 296] width 33 height 24
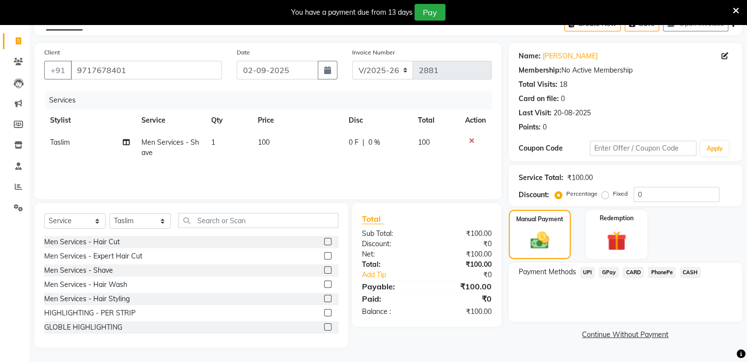
scroll to position [56, 0]
click at [614, 271] on span "GPay" at bounding box center [609, 272] width 20 height 11
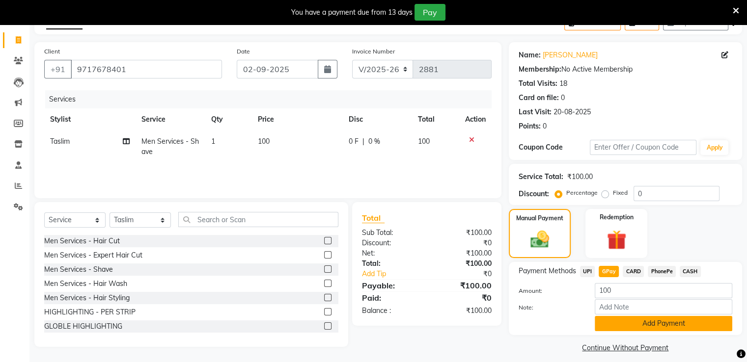
click at [648, 322] on button "Add Payment" at bounding box center [663, 323] width 137 height 15
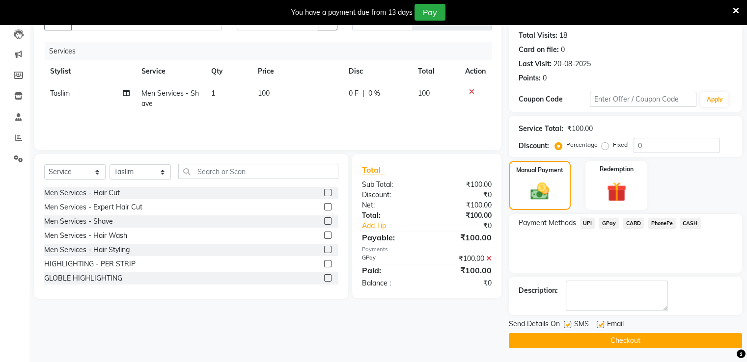
scroll to position [104, 0]
click at [602, 326] on label at bounding box center [600, 324] width 7 height 7
click at [602, 326] on input "checkbox" at bounding box center [600, 325] width 6 height 6
checkbox input "false"
click at [567, 326] on label at bounding box center [567, 324] width 7 height 7
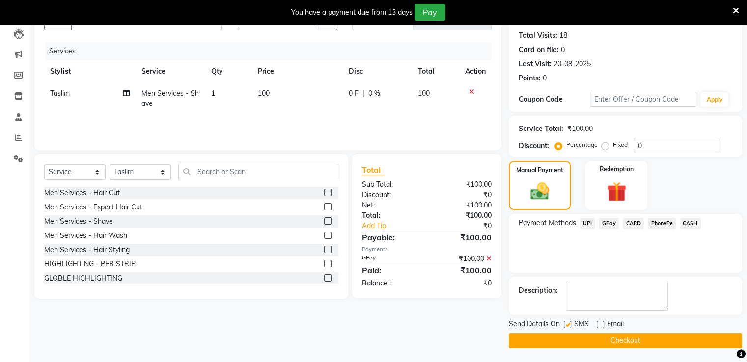
click at [567, 326] on input "checkbox" at bounding box center [567, 325] width 6 height 6
checkbox input "false"
click at [564, 339] on button "Checkout" at bounding box center [625, 340] width 233 height 15
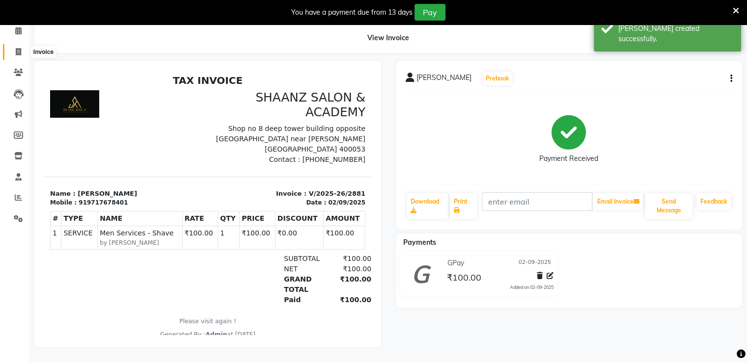
click at [21, 47] on span at bounding box center [18, 52] width 17 height 11
select select "service"
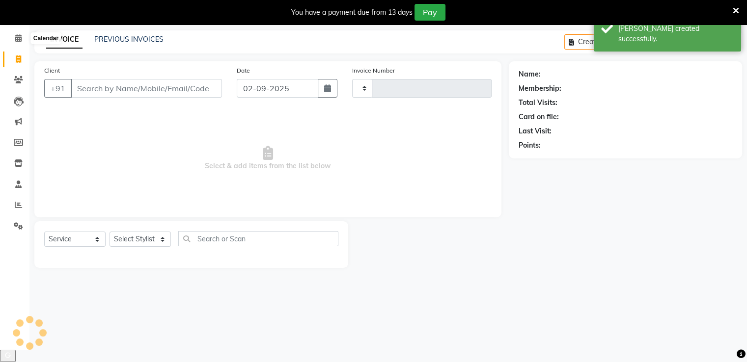
scroll to position [25, 0]
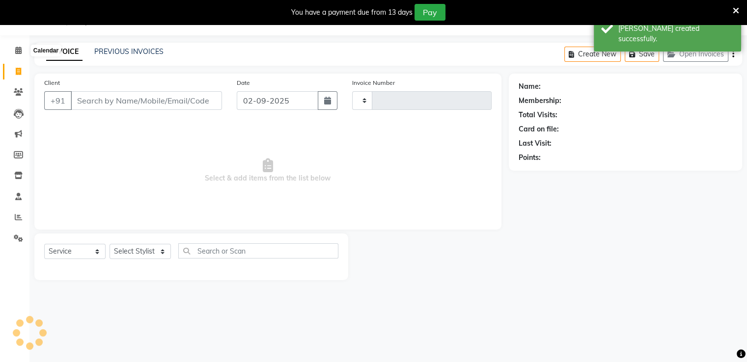
type input "2882"
select select "6360"
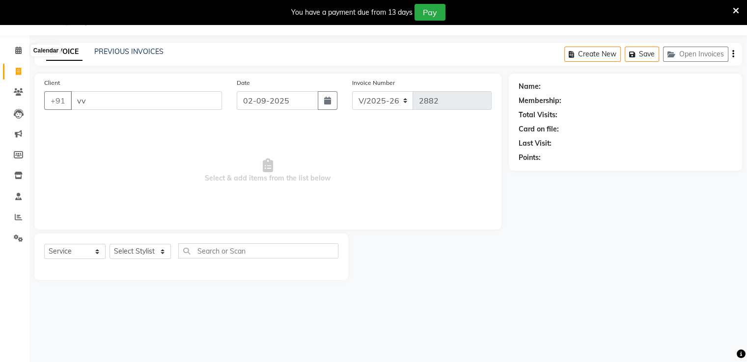
type input "vvv"
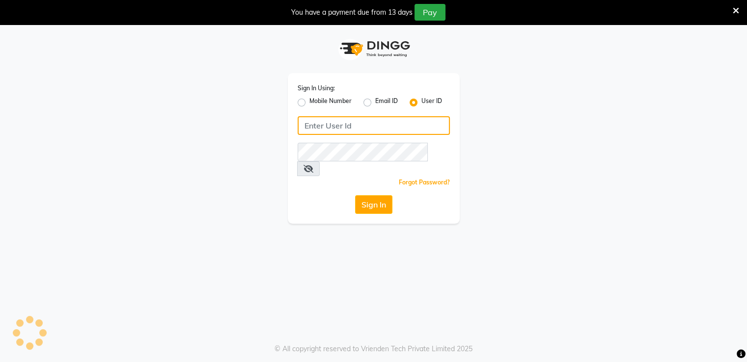
type input "[PERSON_NAME]"
